Goal: Task Accomplishment & Management: Use online tool/utility

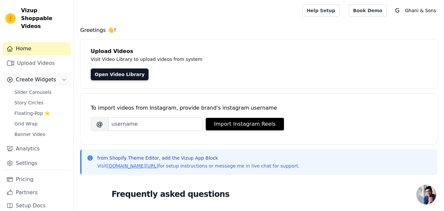
click at [27, 76] on span "Create Widgets" at bounding box center [36, 80] width 40 height 8
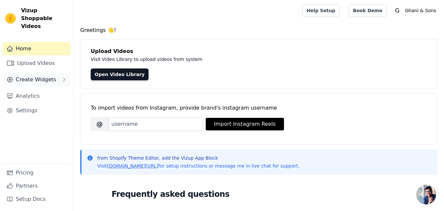
click at [68, 73] on button "Create Widgets" at bounding box center [37, 79] width 68 height 13
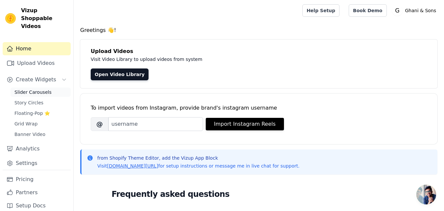
click at [33, 89] on span "Slider Carousels" at bounding box center [32, 92] width 37 height 7
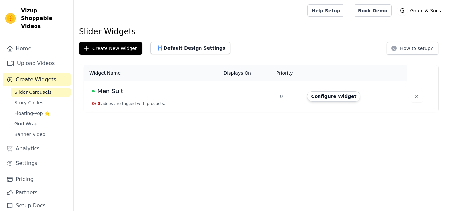
click at [277, 100] on td "0" at bounding box center [289, 96] width 27 height 31
click at [329, 98] on button "Configure Widget" at bounding box center [333, 96] width 53 height 11
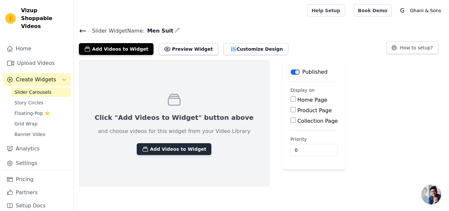
click at [151, 148] on button "Add Videos to Widget" at bounding box center [174, 149] width 75 height 12
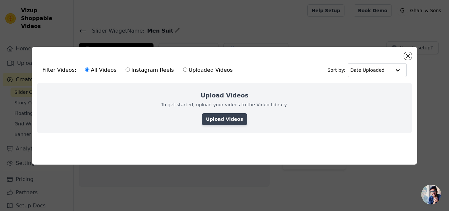
click at [219, 120] on link "Upload Videos" at bounding box center [224, 119] width 45 height 12
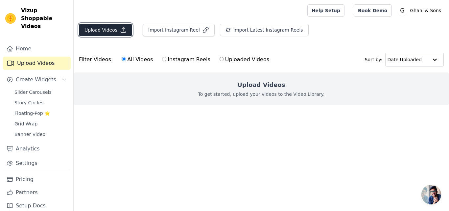
click at [106, 32] on button "Upload Videos" at bounding box center [105, 30] width 53 height 12
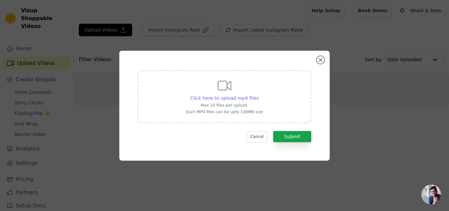
click at [220, 98] on span "Click here to upload mp4 files" at bounding box center [224, 97] width 69 height 5
click at [258, 95] on input "Click here to upload mp4 files Max 10 files per upload. Each MP4 files can be u…" at bounding box center [258, 94] width 0 height 0
type input "C:\fakepath\full hd.mp4"
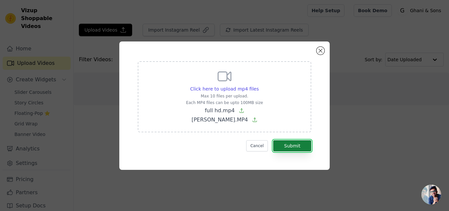
click at [301, 148] on button "Submit" at bounding box center [292, 145] width 38 height 11
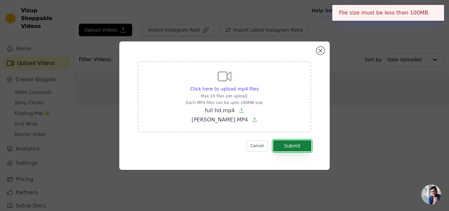
click at [301, 148] on button "Submit" at bounding box center [292, 145] width 38 height 11
click at [321, 49] on button "Close modal" at bounding box center [321, 51] width 8 height 8
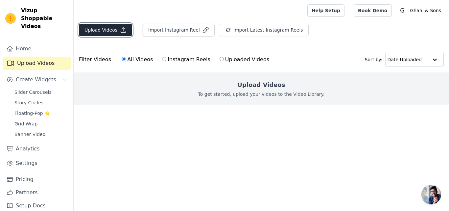
click at [110, 25] on button "Upload Videos" at bounding box center [105, 30] width 53 height 12
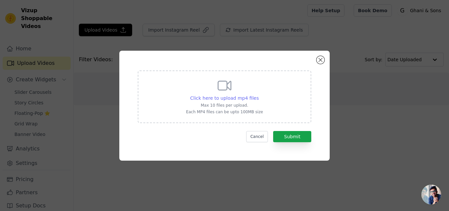
click at [215, 99] on span "Click here to upload mp4 files" at bounding box center [224, 97] width 69 height 5
click at [258, 95] on input "Click here to upload mp4 files Max 10 files per upload. Each MP4 files can be u…" at bounding box center [258, 94] width 0 height 0
type input "C:\fakepath\Zunair.mp4"
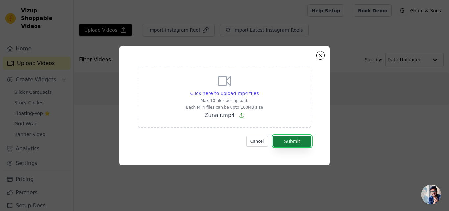
click at [294, 136] on button "Submit" at bounding box center [292, 140] width 38 height 11
click at [294, 139] on button "Submit" at bounding box center [292, 140] width 38 height 11
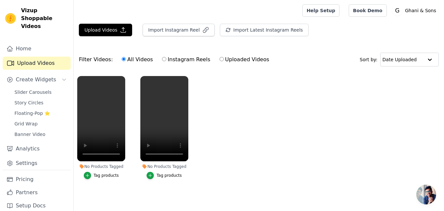
click at [164, 175] on div "Tag products" at bounding box center [169, 175] width 25 height 5
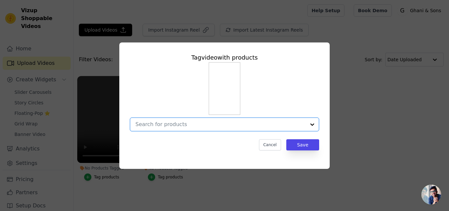
click at [258, 126] on input "No Products Tagged Tag video with products Option undefined, selected. Select i…" at bounding box center [220, 124] width 170 height 6
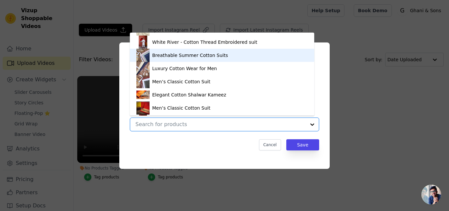
scroll to position [129, 0]
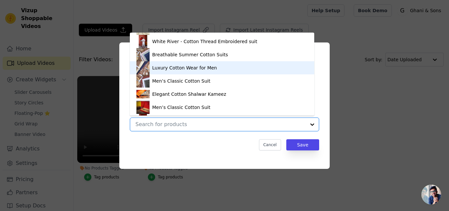
click at [210, 72] on div "Luxury Cotton Wear for Men" at bounding box center [221, 67] width 171 height 13
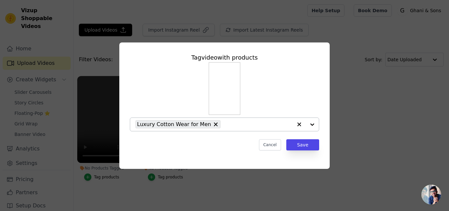
click at [315, 123] on div at bounding box center [306, 124] width 26 height 13
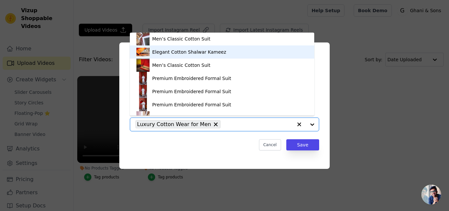
scroll to position [172, 0]
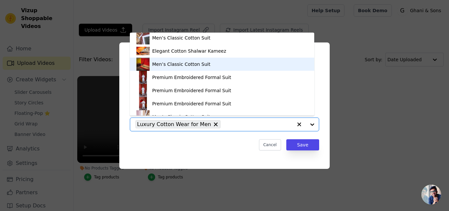
click at [185, 70] on div "Men’s Classic Cotton Suit" at bounding box center [221, 64] width 171 height 13
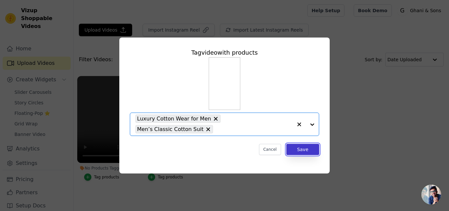
click at [296, 150] on button "Save" at bounding box center [302, 149] width 33 height 11
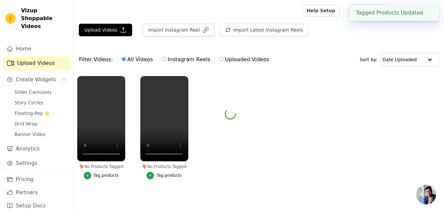
click at [296, 150] on ul "No Products Tagged Tag products No Products Tagged Tag video with products Luxu…" at bounding box center [259, 133] width 371 height 123
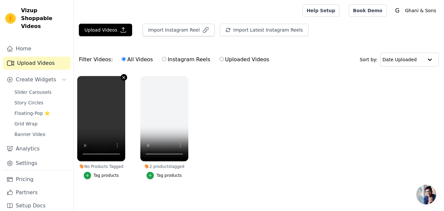
click at [124, 78] on icon "button" at bounding box center [124, 77] width 3 height 3
click at [122, 78] on icon "button" at bounding box center [123, 77] width 5 height 5
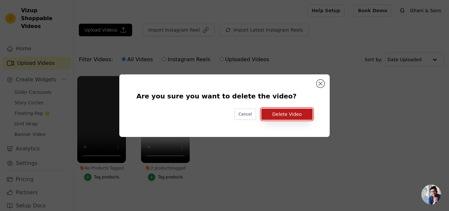
click at [288, 117] on button "Delete Video" at bounding box center [286, 114] width 51 height 11
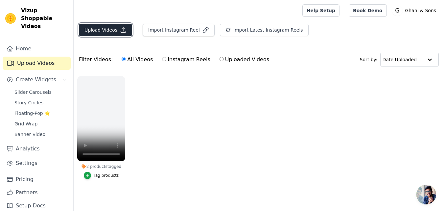
click at [105, 30] on button "Upload Videos" at bounding box center [105, 30] width 53 height 12
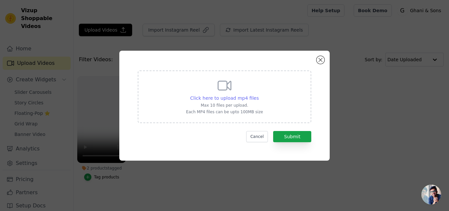
click at [226, 97] on span "Click here to upload mp4 files" at bounding box center [224, 97] width 69 height 5
click at [258, 95] on input "Click here to upload mp4 files Max 10 files per upload. Each MP4 files can be u…" at bounding box center [258, 94] width 0 height 0
type input "C:\fakepath\Zunair 2.mp4"
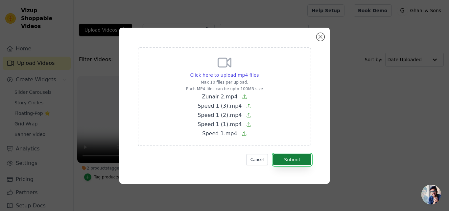
click at [283, 157] on button "Submit" at bounding box center [292, 159] width 38 height 11
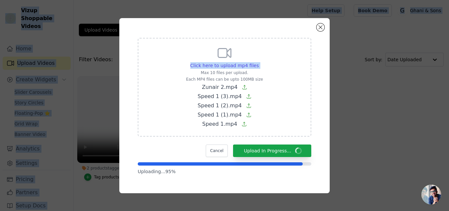
drag, startPoint x: 203, startPoint y: 71, endPoint x: 115, endPoint y: -28, distance: 132.8
click at [115, 0] on html "Vizup Shoppable Videos Home Upload Videos Create Widgets Slider Carousels Story…" at bounding box center [224, 0] width 449 height 0
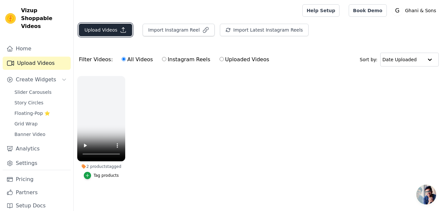
click at [100, 29] on button "Upload Videos" at bounding box center [105, 30] width 53 height 12
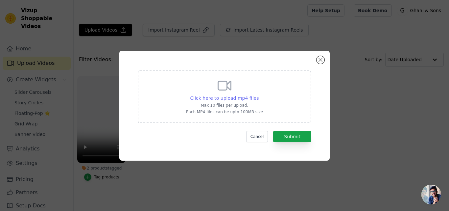
click at [233, 95] on span "Click here to upload mp4 files" at bounding box center [224, 97] width 69 height 5
click at [258, 95] on input "Click here to upload mp4 files Max 10 files per upload. Each MP4 files can be u…" at bounding box center [258, 94] width 0 height 0
type input "C:\fakepath\Speed 1 (3).mp4"
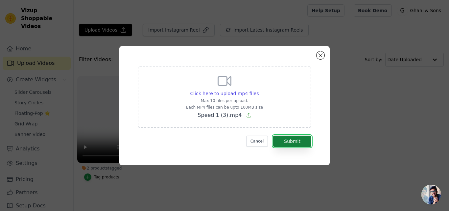
click at [302, 142] on button "Submit" at bounding box center [292, 140] width 38 height 11
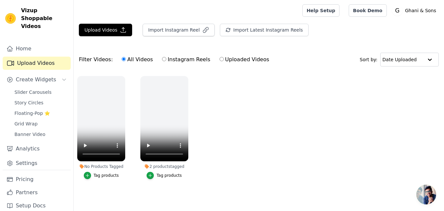
scroll to position [4, 0]
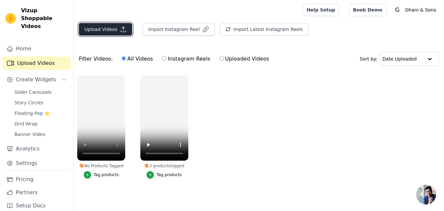
click at [105, 23] on button "Upload Videos" at bounding box center [105, 29] width 53 height 12
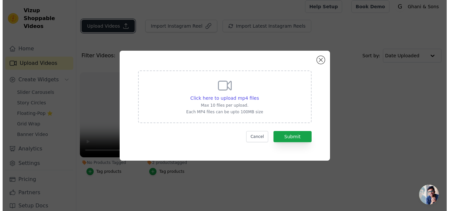
scroll to position [0, 0]
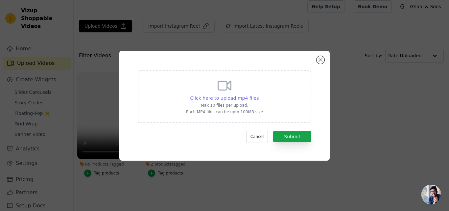
click at [233, 97] on span "Click here to upload mp4 files" at bounding box center [224, 97] width 69 height 5
click at [258, 95] on input "Click here to upload mp4 files Max 10 files per upload. Each MP4 files can be u…" at bounding box center [258, 94] width 0 height 0
type input "C:\fakepath\Zunair 2.mp4"
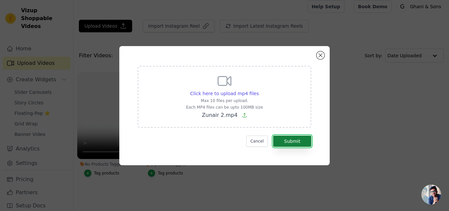
click at [292, 142] on button "Submit" at bounding box center [292, 140] width 38 height 11
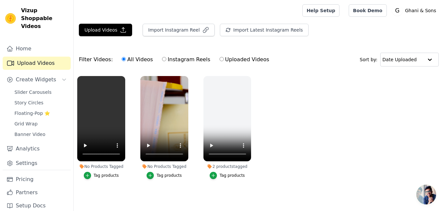
scroll to position [4, 0]
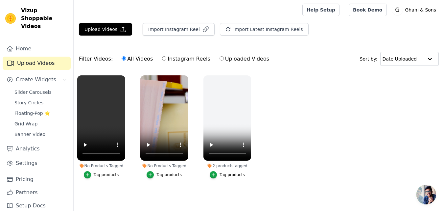
click at [159, 172] on div "Tag products" at bounding box center [169, 174] width 25 height 5
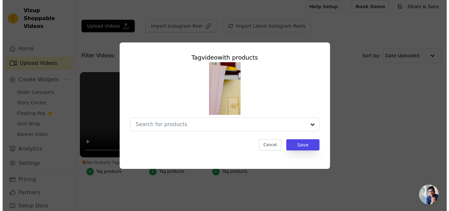
scroll to position [0, 0]
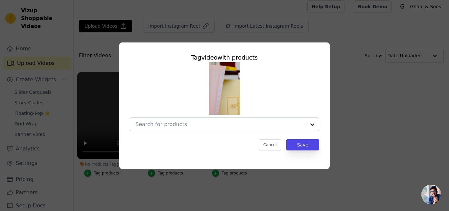
click at [313, 127] on div at bounding box center [312, 124] width 13 height 13
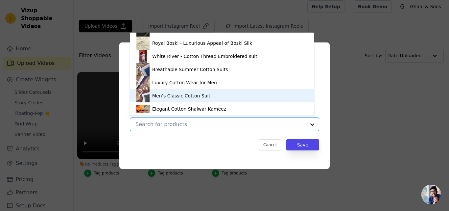
scroll to position [114, 0]
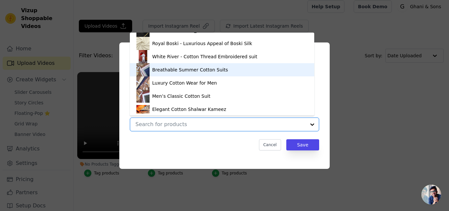
click at [196, 71] on div "Breathable Summer Cotton Suits" at bounding box center [190, 69] width 76 height 7
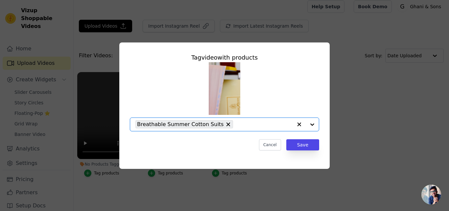
click at [311, 127] on div at bounding box center [306, 124] width 26 height 13
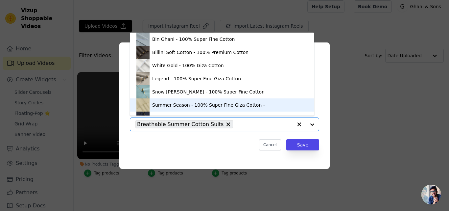
click at [190, 103] on div "Summer Season - 100% Super Fine Giza Cotton -" at bounding box center [208, 105] width 113 height 7
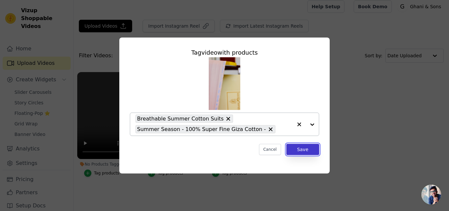
click at [306, 147] on button "Save" at bounding box center [302, 149] width 33 height 11
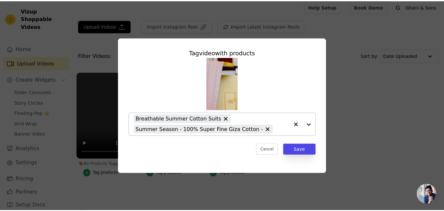
scroll to position [4, 0]
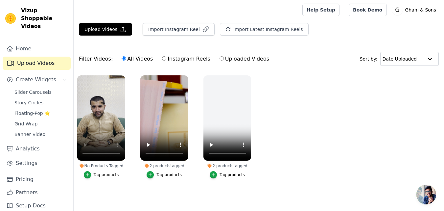
click at [101, 172] on div "Tag products" at bounding box center [106, 174] width 25 height 5
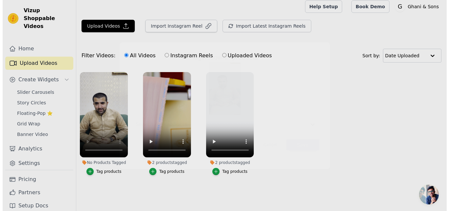
scroll to position [0, 0]
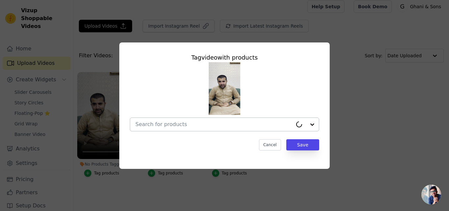
click at [314, 127] on div at bounding box center [306, 124] width 26 height 13
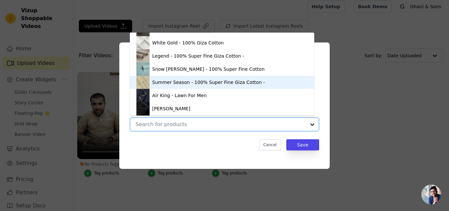
scroll to position [23, 0]
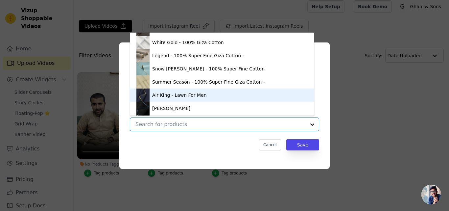
click at [191, 99] on div "Air King - Lawn For Men" at bounding box center [221, 94] width 171 height 13
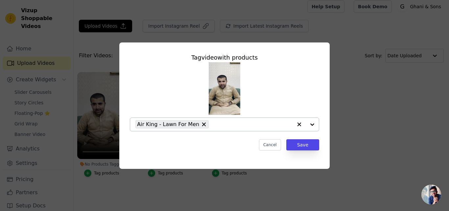
click at [313, 123] on div at bounding box center [306, 124] width 26 height 13
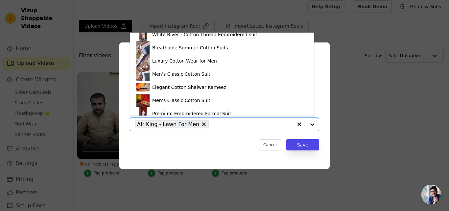
scroll to position [136, 0]
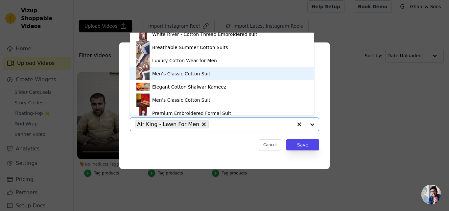
click at [181, 73] on div "Men’s Classic Cotton Suit" at bounding box center [181, 73] width 58 height 7
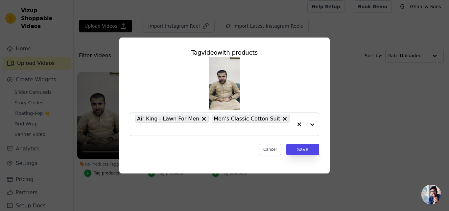
click at [312, 126] on div at bounding box center [306, 124] width 26 height 23
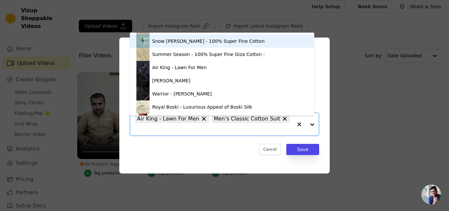
scroll to position [51, 0]
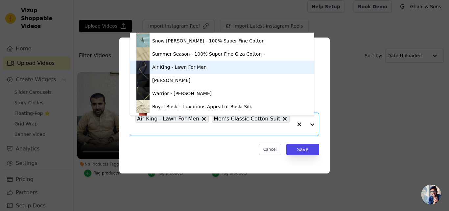
click at [190, 65] on div "Air King - Lawn For Men" at bounding box center [179, 67] width 55 height 7
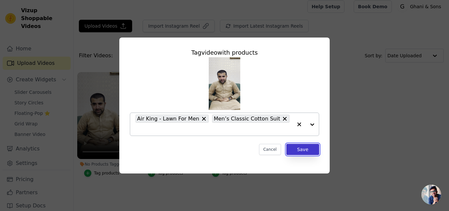
click at [311, 144] on button "Save" at bounding box center [302, 149] width 33 height 11
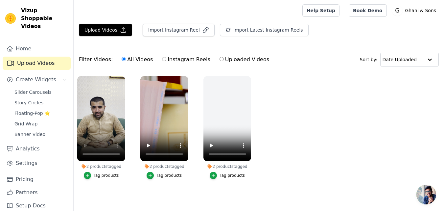
scroll to position [4, 0]
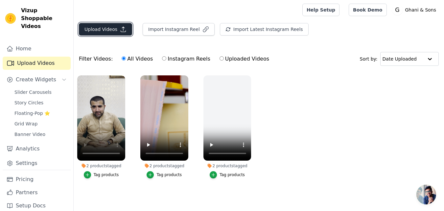
click at [117, 29] on button "Upload Videos" at bounding box center [105, 29] width 53 height 12
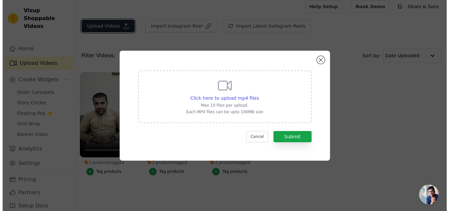
scroll to position [0, 0]
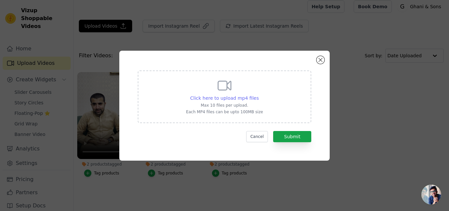
click at [225, 98] on span "Click here to upload mp4 files" at bounding box center [224, 97] width 69 height 5
click at [258, 95] on input "Click here to upload mp4 files Max 10 files per upload. Each MP4 files can be u…" at bounding box center [258, 94] width 0 height 0
type input "C:\fakepath\full hd.mp4"
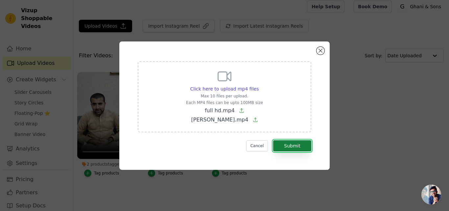
click at [283, 141] on button "Submit" at bounding box center [292, 145] width 38 height 11
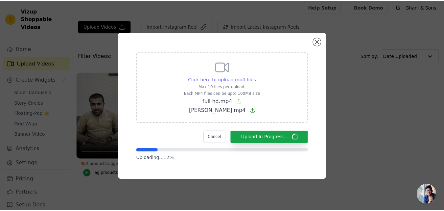
scroll to position [4, 0]
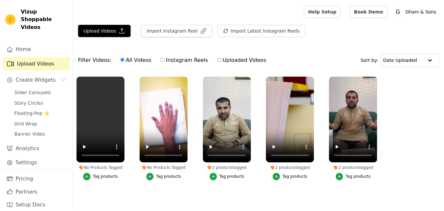
scroll to position [4, 0]
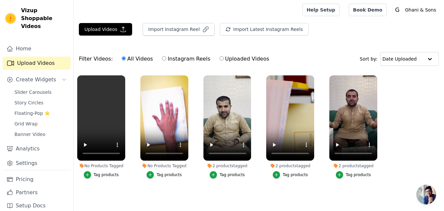
click at [156, 171] on button "Tag products" at bounding box center [164, 174] width 35 height 7
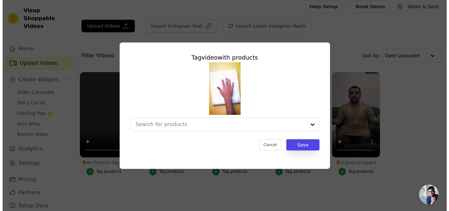
scroll to position [0, 0]
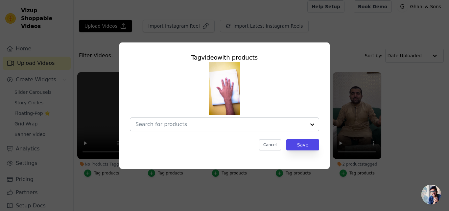
click at [314, 125] on div at bounding box center [312, 124] width 13 height 13
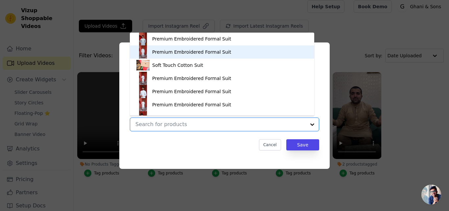
scroll to position [264, 0]
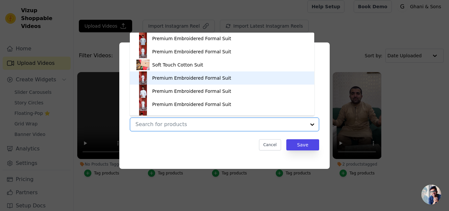
click at [191, 76] on div "Premium Embroidered Formal Suit" at bounding box center [191, 78] width 79 height 7
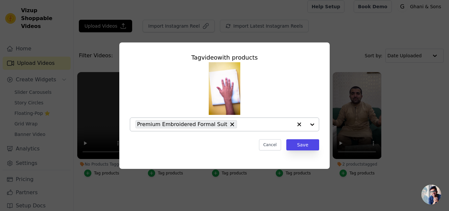
click at [310, 124] on div at bounding box center [306, 124] width 26 height 13
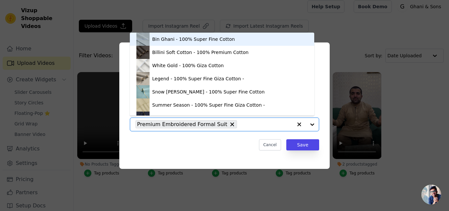
scroll to position [9, 0]
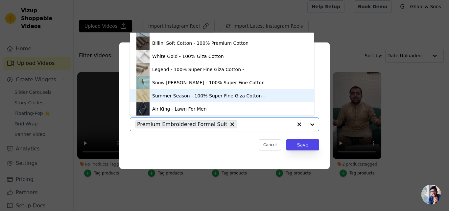
click at [204, 96] on div "Summer Season - 100% Super Fine Giza Cotton -" at bounding box center [208, 95] width 113 height 7
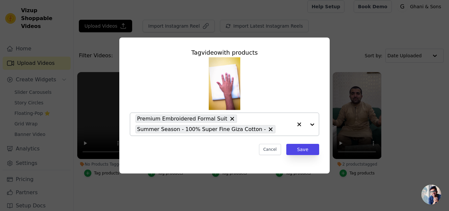
click at [313, 123] on div at bounding box center [306, 124] width 26 height 23
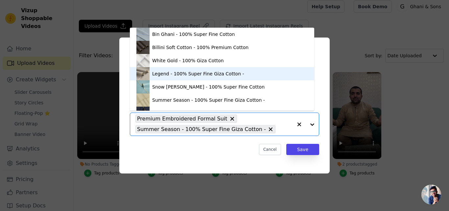
click at [210, 72] on div "Legend - 100% Super Fine Giza Cotton -" at bounding box center [198, 73] width 92 height 7
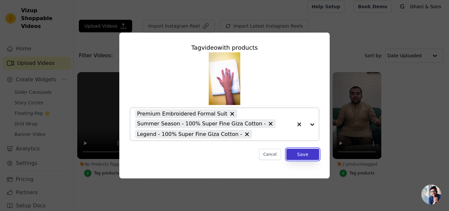
click at [298, 152] on button "Save" at bounding box center [302, 154] width 33 height 11
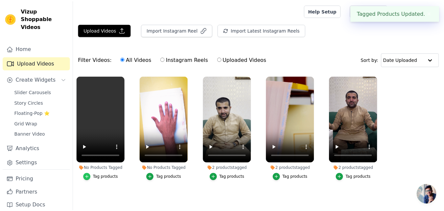
scroll to position [4, 0]
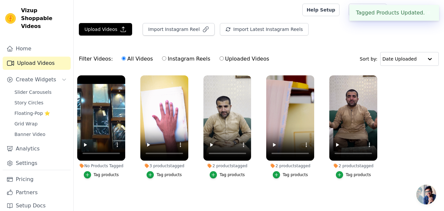
click at [101, 163] on div "No Products Tagged" at bounding box center [101, 165] width 48 height 5
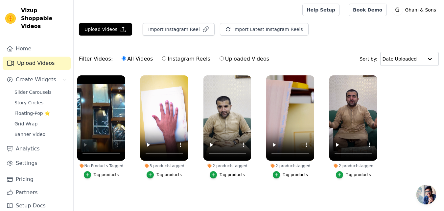
click at [95, 172] on div "Tag products" at bounding box center [106, 174] width 25 height 5
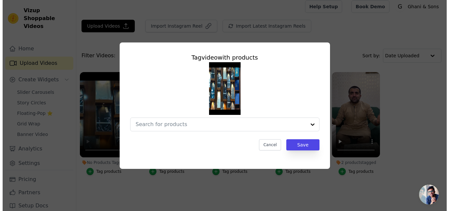
scroll to position [0, 0]
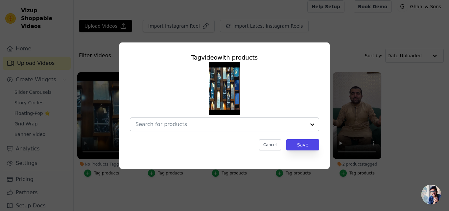
click at [310, 123] on div at bounding box center [312, 124] width 13 height 13
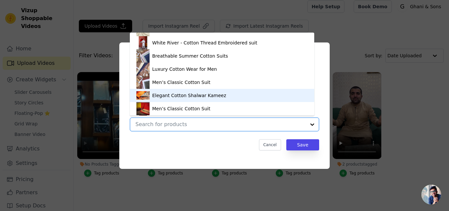
scroll to position [128, 0]
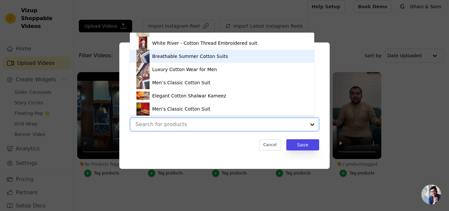
click at [198, 54] on div "Breathable Summer Cotton Suits" at bounding box center [190, 56] width 76 height 7
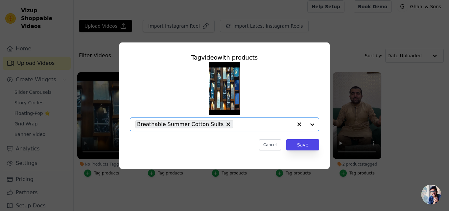
click at [315, 125] on div at bounding box center [306, 124] width 26 height 13
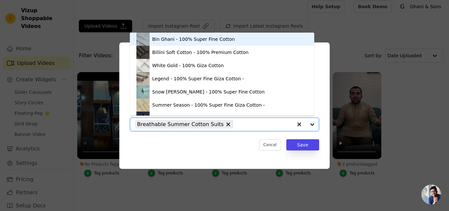
scroll to position [9, 0]
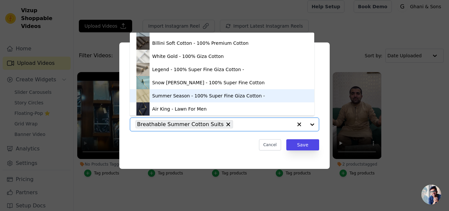
click at [185, 96] on div "Summer Season - 100% Super Fine Giza Cotton -" at bounding box center [208, 95] width 113 height 7
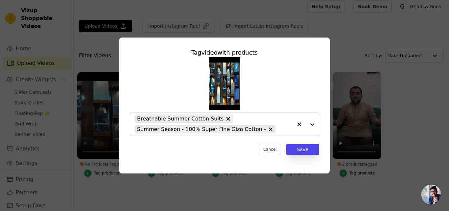
click at [314, 125] on div at bounding box center [306, 124] width 26 height 23
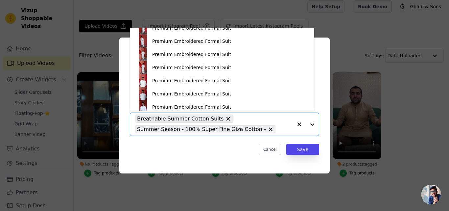
scroll to position [391, 0]
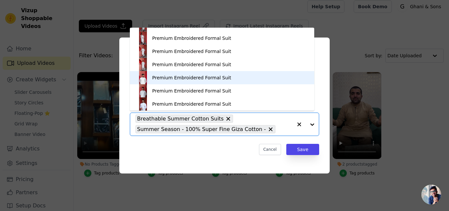
click at [223, 73] on div "Premium Embroidered Formal Suit" at bounding box center [221, 77] width 171 height 13
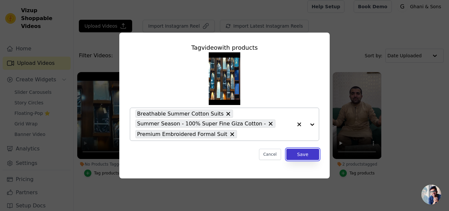
click at [305, 156] on button "Save" at bounding box center [302, 154] width 33 height 11
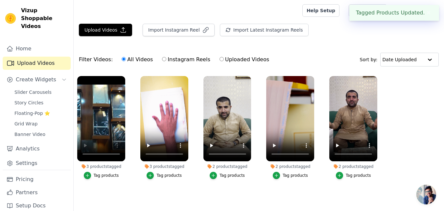
scroll to position [4, 0]
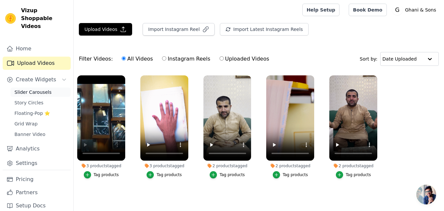
click at [25, 89] on span "Slider Carousels" at bounding box center [32, 92] width 37 height 7
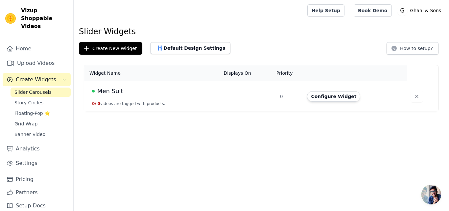
click at [226, 96] on td at bounding box center [248, 96] width 56 height 31
click at [30, 76] on span "Create Widgets" at bounding box center [36, 80] width 40 height 8
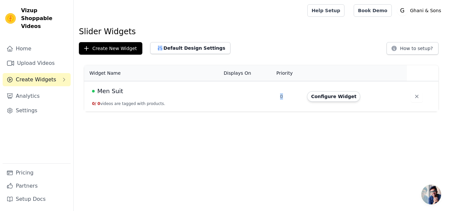
click at [30, 76] on span "Create Widgets" at bounding box center [36, 80] width 40 height 8
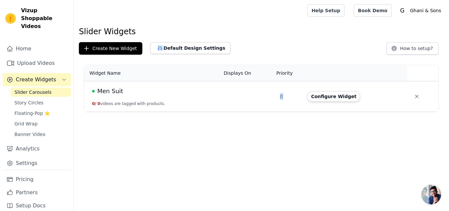
click at [30, 76] on span "Create Widgets" at bounding box center [36, 80] width 40 height 8
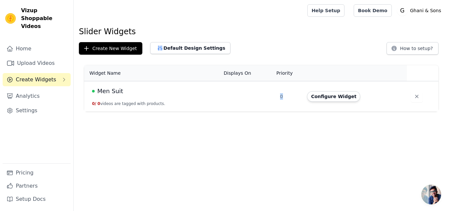
click at [55, 75] on button "Create Widgets" at bounding box center [37, 79] width 68 height 13
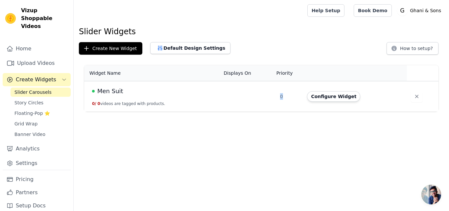
click at [28, 89] on span "Slider Carousels" at bounding box center [32, 92] width 37 height 7
click at [27, 110] on span "Floating-Pop ⭐" at bounding box center [32, 113] width 36 height 7
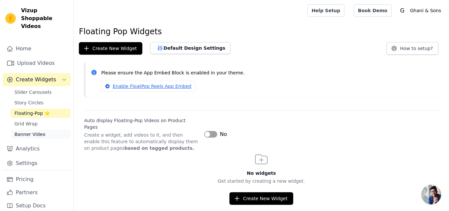
click at [27, 131] on span "Banner Video" at bounding box center [29, 134] width 31 height 7
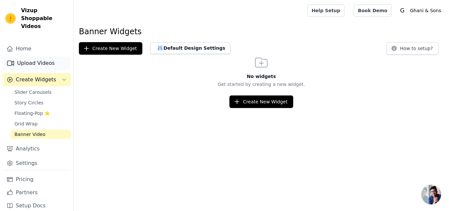
click at [38, 57] on link "Upload Videos" at bounding box center [37, 63] width 68 height 13
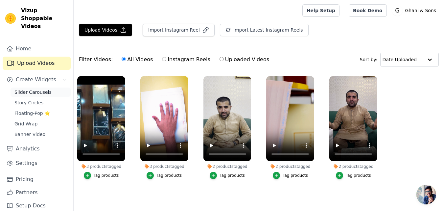
click at [38, 89] on span "Slider Carousels" at bounding box center [32, 92] width 37 height 7
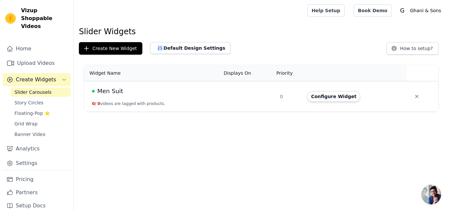
click at [32, 76] on span "Create Widgets" at bounding box center [36, 80] width 40 height 8
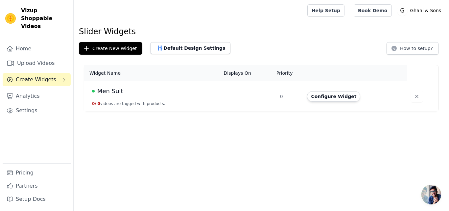
click at [137, 91] on div "Men Suit" at bounding box center [154, 90] width 124 height 9
click at [343, 99] on button "Configure Widget" at bounding box center [333, 96] width 53 height 11
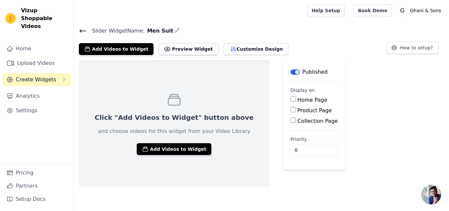
click at [291, 99] on input "Home Page" at bounding box center [293, 98] width 5 height 5
checkbox input "true"
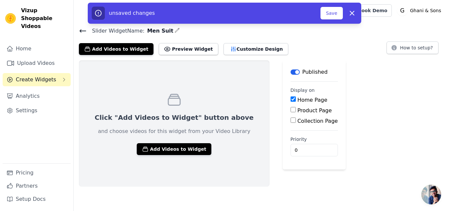
click at [291, 111] on input "Product Page" at bounding box center [293, 109] width 5 height 5
checkbox input "true"
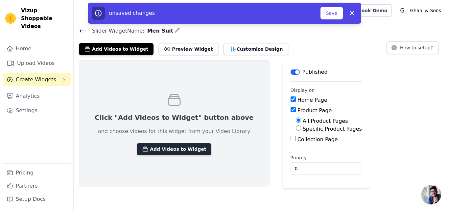
click at [147, 153] on button "Add Videos to Widget" at bounding box center [174, 149] width 75 height 12
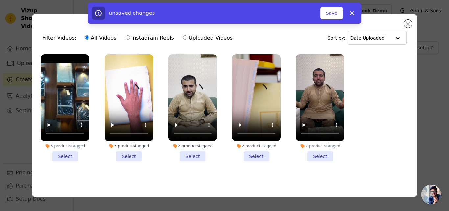
click at [64, 157] on li "3 products tagged Select" at bounding box center [65, 107] width 49 height 107
click at [0, 0] on input "3 products tagged Select" at bounding box center [0, 0] width 0 height 0
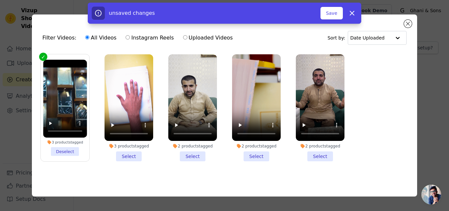
click at [127, 153] on li "3 products tagged Select" at bounding box center [129, 107] width 49 height 107
click at [0, 0] on input "3 products tagged Select" at bounding box center [0, 0] width 0 height 0
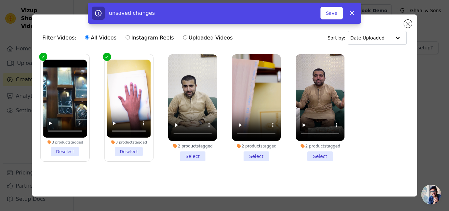
click at [196, 155] on li "2 products tagged Select" at bounding box center [192, 107] width 49 height 107
click at [0, 0] on input "2 products tagged Select" at bounding box center [0, 0] width 0 height 0
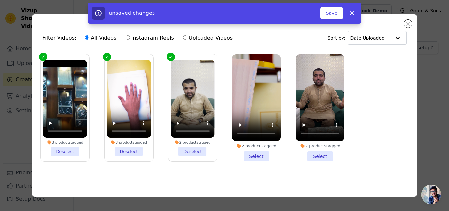
click at [252, 152] on li "2 products tagged Select" at bounding box center [256, 107] width 49 height 107
click at [0, 0] on input "2 products tagged Select" at bounding box center [0, 0] width 0 height 0
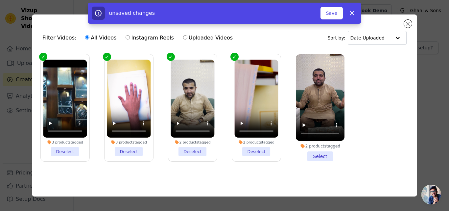
click at [315, 153] on li "2 products tagged Select" at bounding box center [320, 107] width 49 height 107
click at [0, 0] on input "2 products tagged Select" at bounding box center [0, 0] width 0 height 0
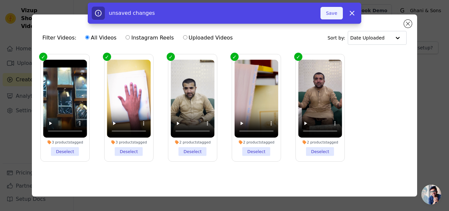
click at [334, 18] on button "Save" at bounding box center [332, 13] width 22 height 12
click at [333, 17] on button "Save" at bounding box center [332, 13] width 22 height 12
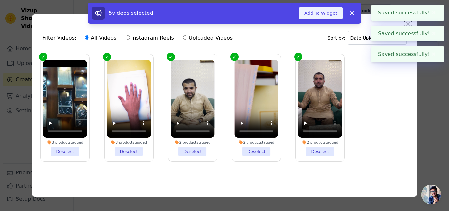
drag, startPoint x: 324, startPoint y: 19, endPoint x: 320, endPoint y: 8, distance: 11.7
click at [320, 8] on button "Add To Widget" at bounding box center [321, 13] width 44 height 12
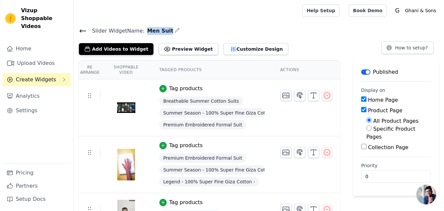
drag, startPoint x: 142, startPoint y: 34, endPoint x: 163, endPoint y: 33, distance: 21.4
click at [163, 33] on span "Men Suit" at bounding box center [159, 31] width 29 height 8
copy span "Men Suit"
click at [175, 30] on icon "button" at bounding box center [177, 30] width 5 height 5
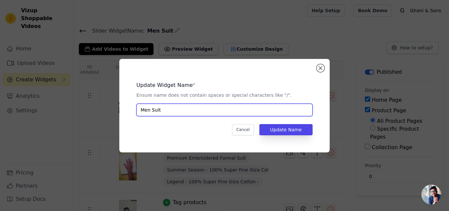
click at [170, 112] on input "Men Suit" at bounding box center [224, 110] width 176 height 12
click at [142, 108] on input "Men" at bounding box center [224, 110] width 176 height 12
type input "Men"
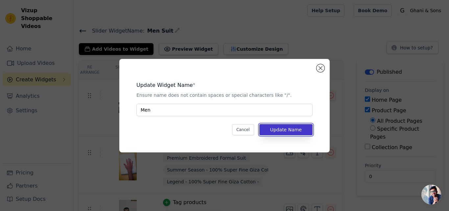
click at [275, 132] on button "Update Name" at bounding box center [285, 129] width 53 height 11
click at [275, 132] on div "Slider Widget Name: Men Suit Update Widget Name * Ensure name does not contain …" at bounding box center [261, 177] width 375 height 302
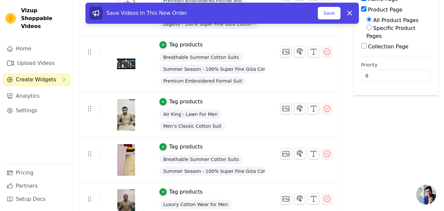
scroll to position [117, 0]
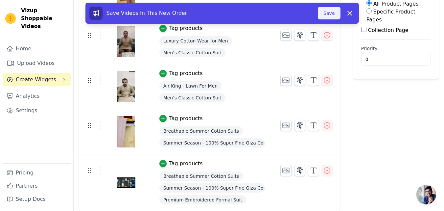
click at [326, 11] on button "Save" at bounding box center [329, 13] width 22 height 12
